Goal: Communication & Community: Ask a question

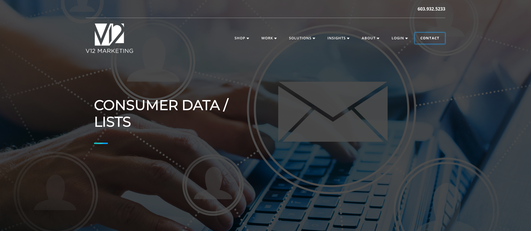
click at [428, 40] on link "Contact" at bounding box center [430, 38] width 30 height 11
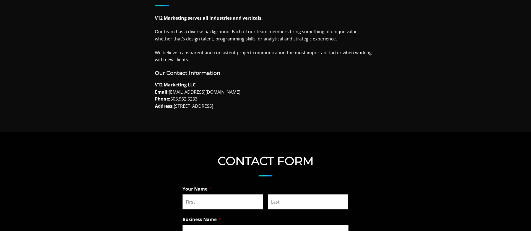
scroll to position [340, 0]
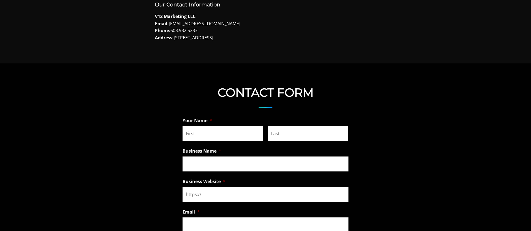
click at [212, 137] on input "First" at bounding box center [223, 133] width 81 height 15
type input "[PERSON_NAME]"
type input "[EMAIL_ADDRESS][DOMAIN_NAME]"
click at [254, 158] on input "Business Name *" at bounding box center [266, 163] width 166 height 15
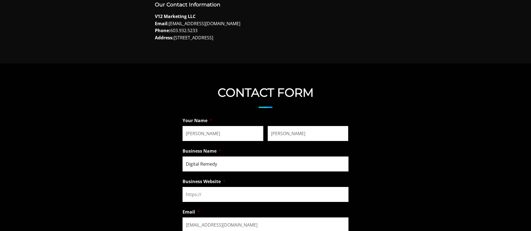
type input "Digital Remedy"
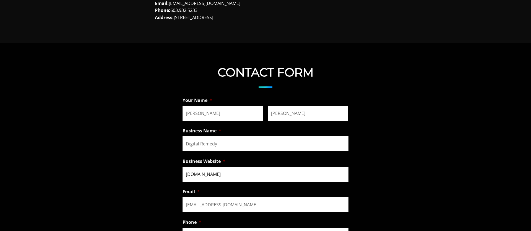
scroll to position [363, 0]
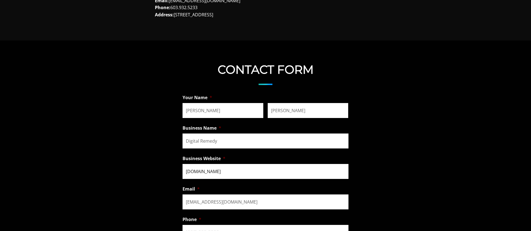
type input "www.digitalremedy.com"
click at [215, 201] on input "jad291@gmail.com" at bounding box center [266, 201] width 166 height 15
type input "jdesimone@digitalremedy.com"
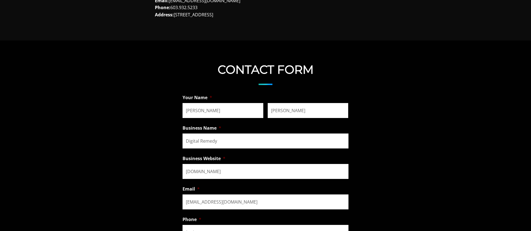
scroll to position [372, 0]
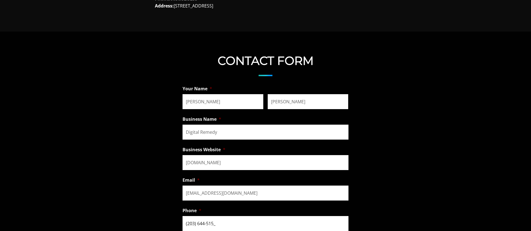
type input "(203) 644-5155"
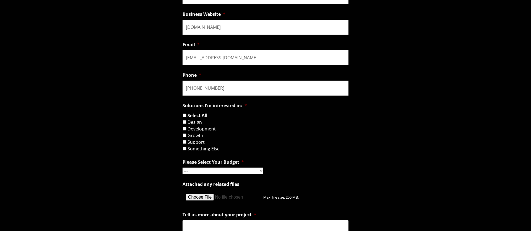
click at [183, 148] on input "Something Else" at bounding box center [185, 149] width 4 height 4
checkbox input "true"
click at [213, 168] on select "--- Hourly Support: $100 / Hour Less than $1,000 $1,000 - $5,000 $5,000 - $20,0…" at bounding box center [223, 170] width 81 height 7
